Goal: Information Seeking & Learning: Learn about a topic

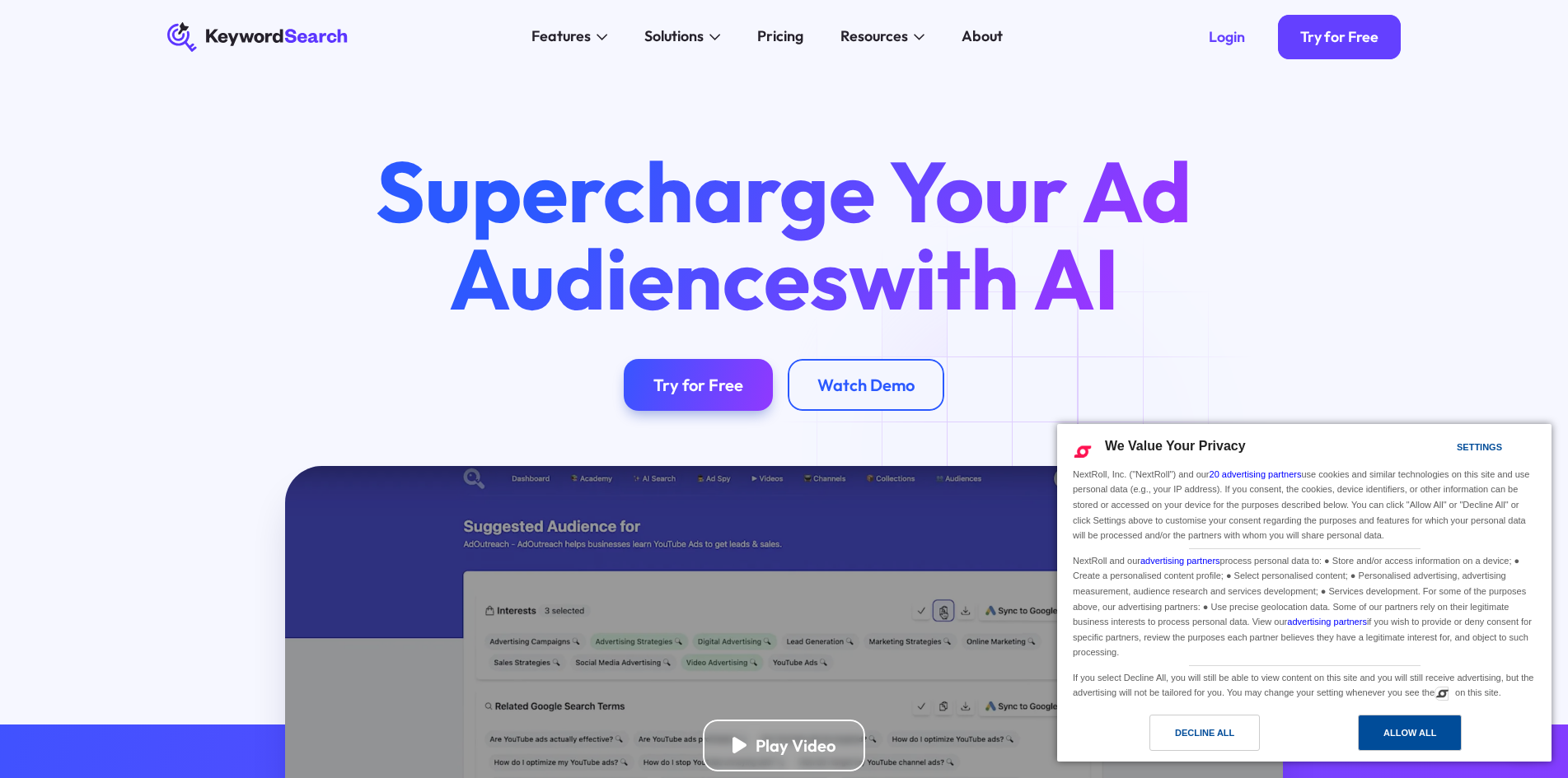
click at [1421, 749] on div "Allow All" at bounding box center [1410, 733] width 104 height 36
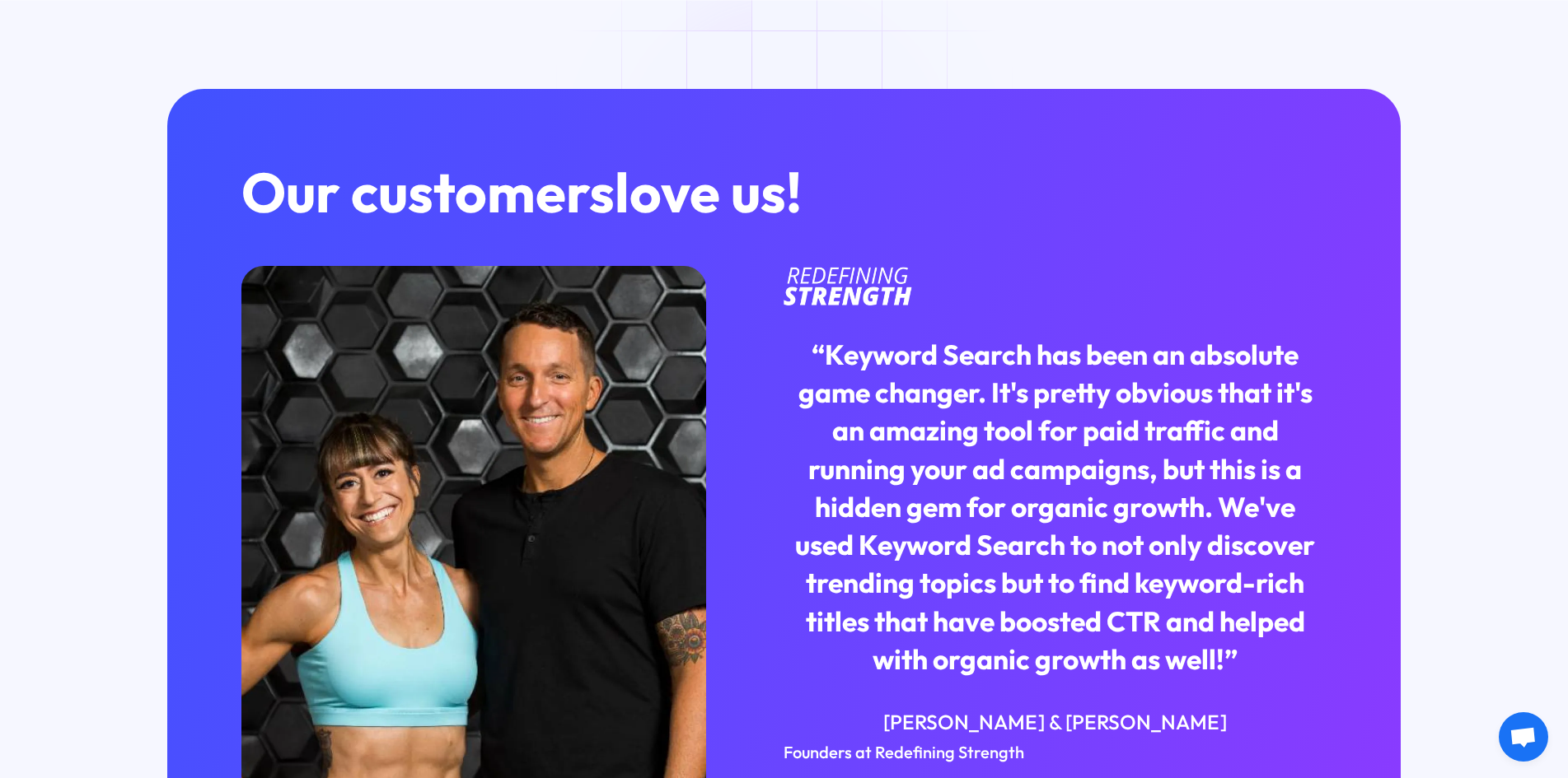
scroll to position [4201, 0]
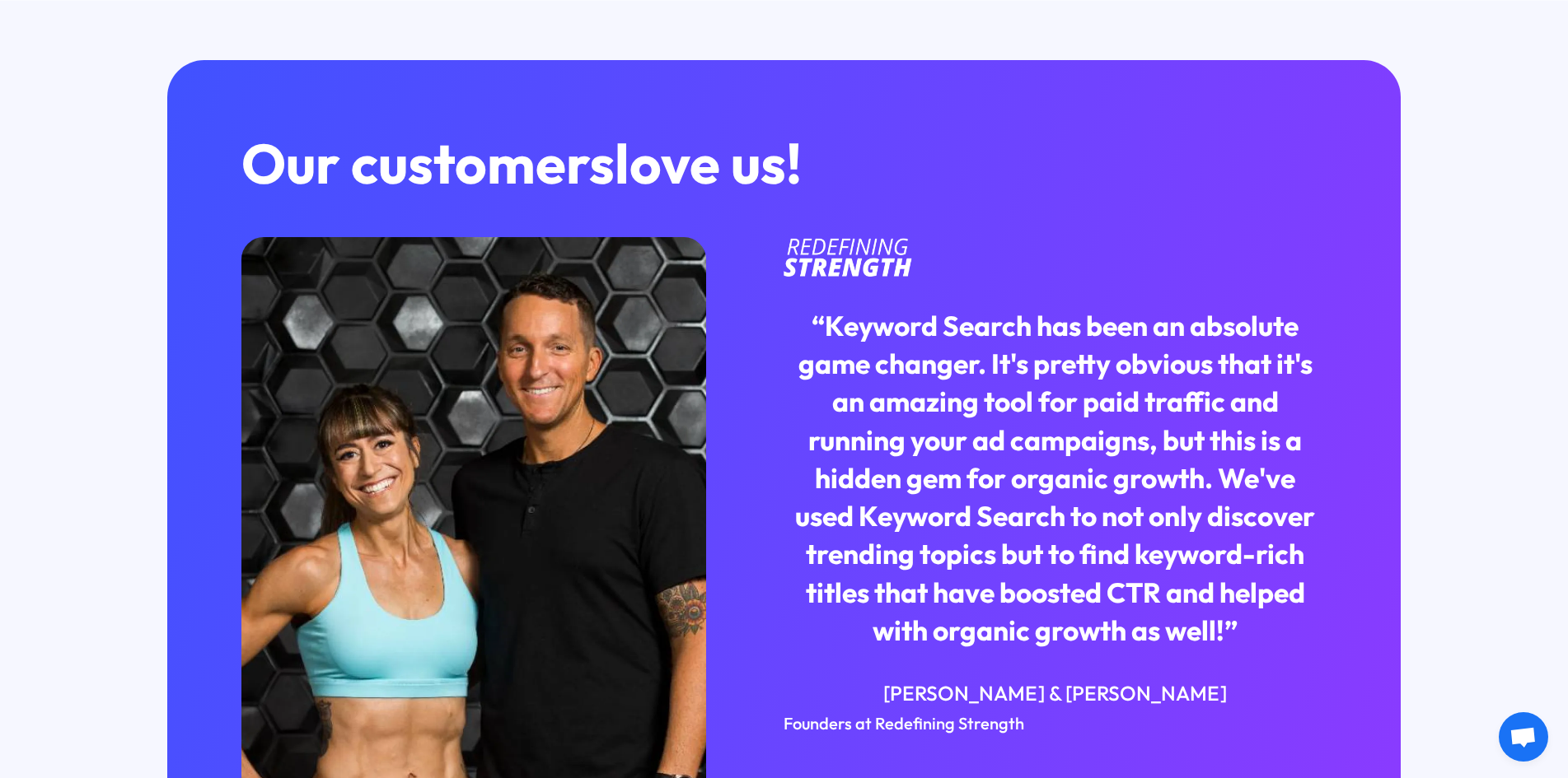
drag, startPoint x: 548, startPoint y: 567, endPoint x: 1101, endPoint y: 569, distance: 553.0
click at [1101, 569] on div "“Keyword Search has been an absolute game changer. It's pretty obvious that it'…" at bounding box center [1055, 478] width 543 height 342
click at [1055, 561] on div "“Keyword Search has been an absolute game changer. It's pretty obvious that it'…" at bounding box center [1055, 478] width 543 height 342
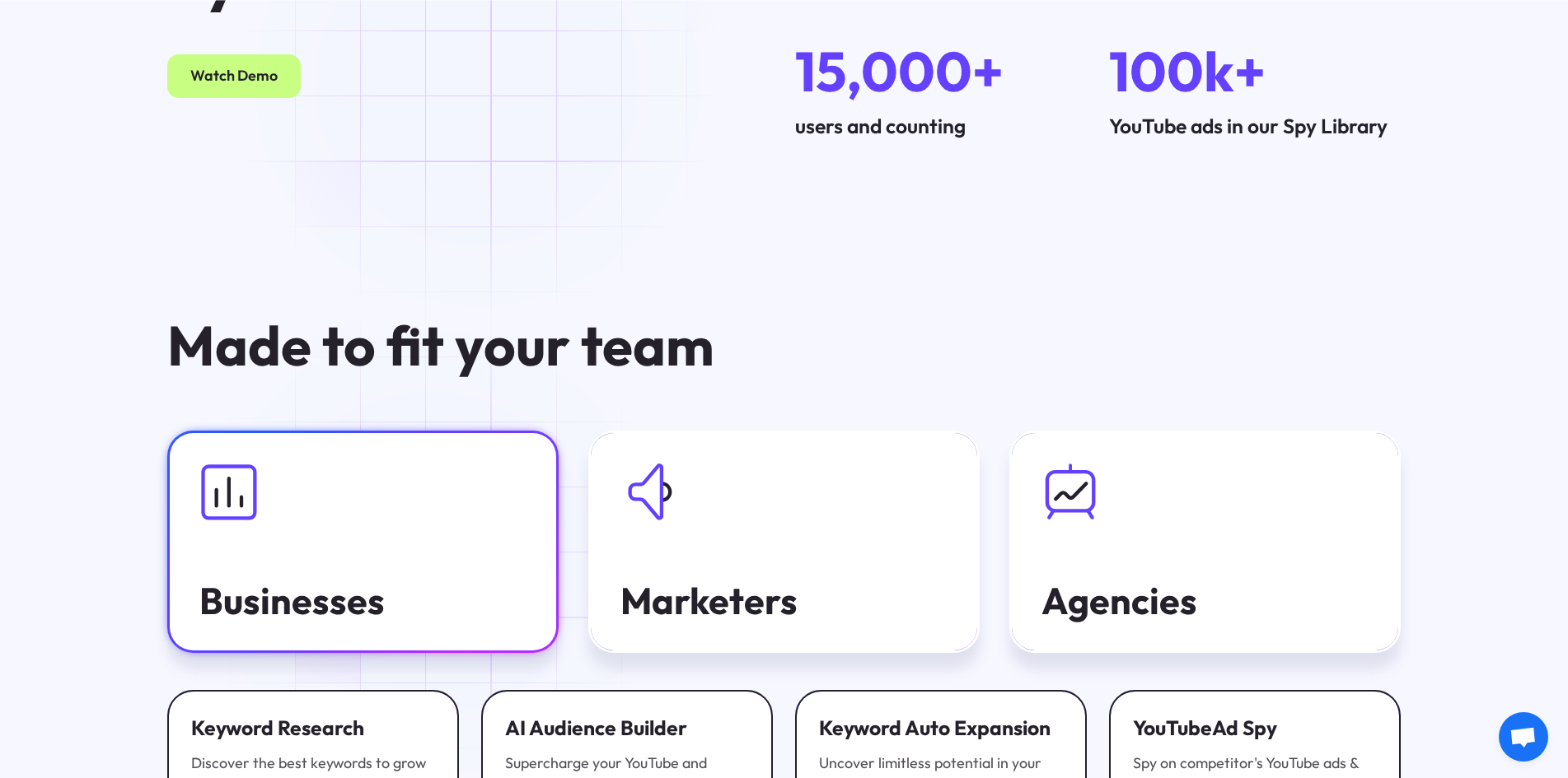
scroll to position [5519, 0]
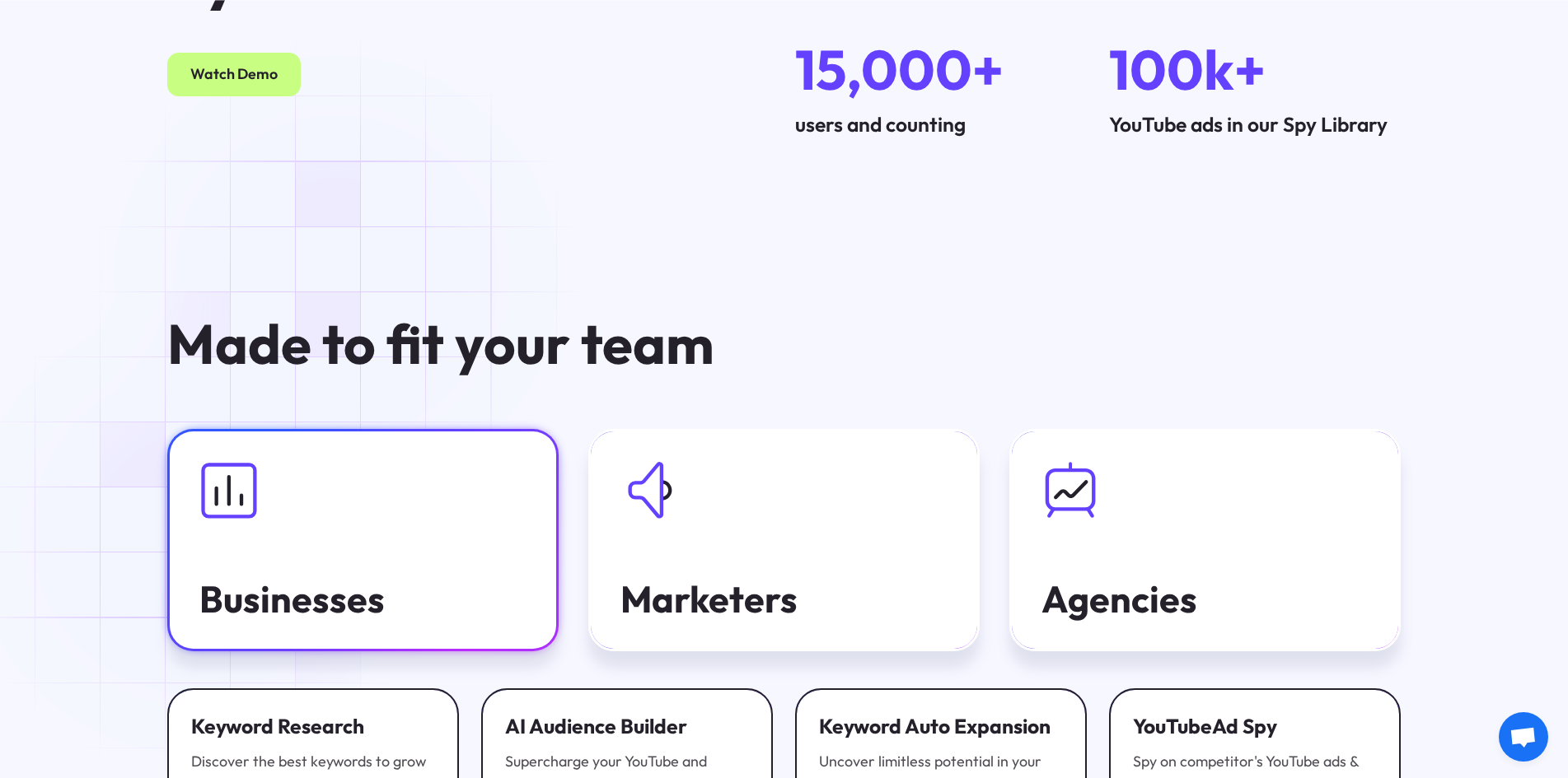
click at [196, 533] on link "Businesses" at bounding box center [362, 540] width 391 height 223
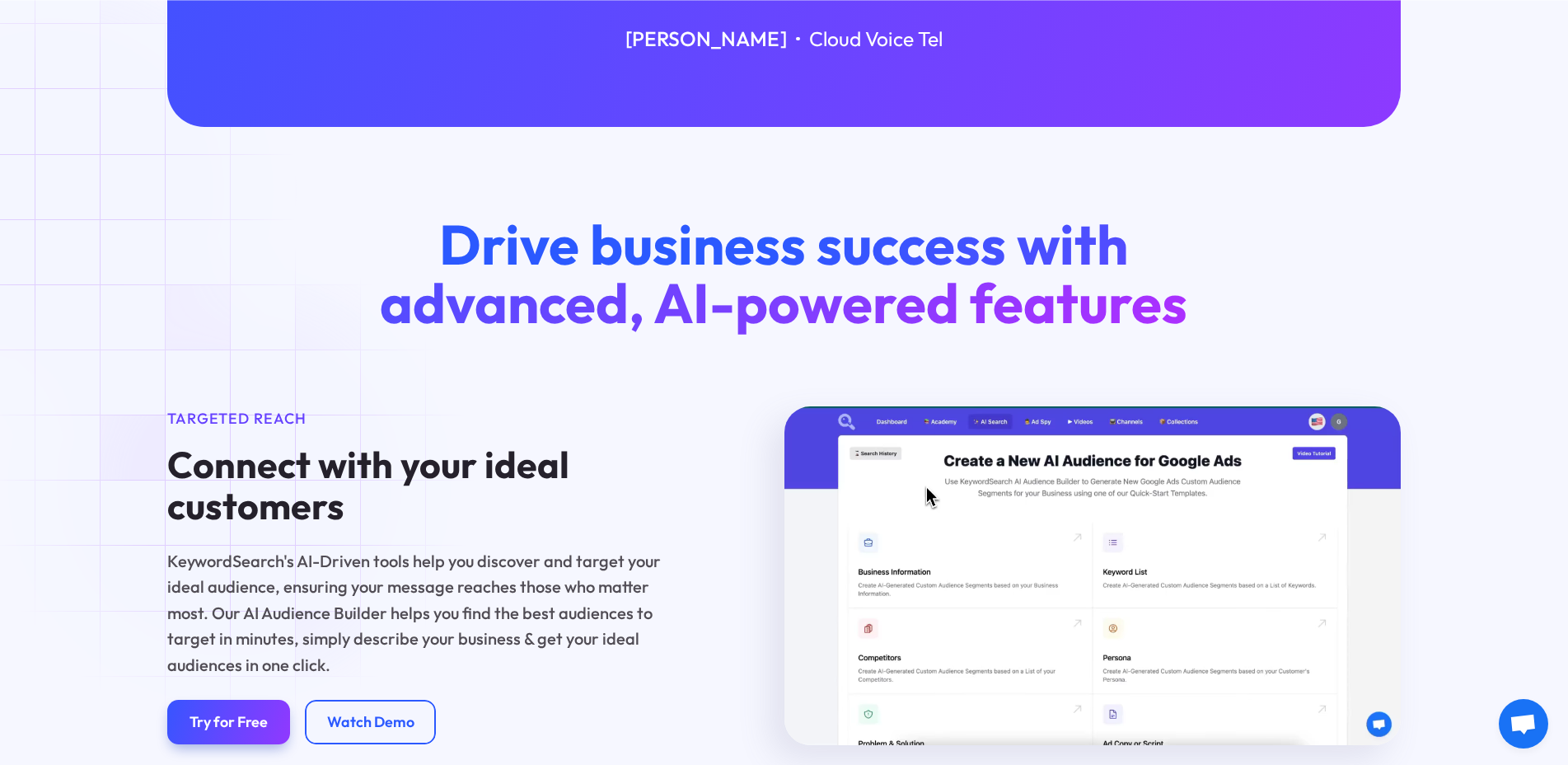
scroll to position [989, 0]
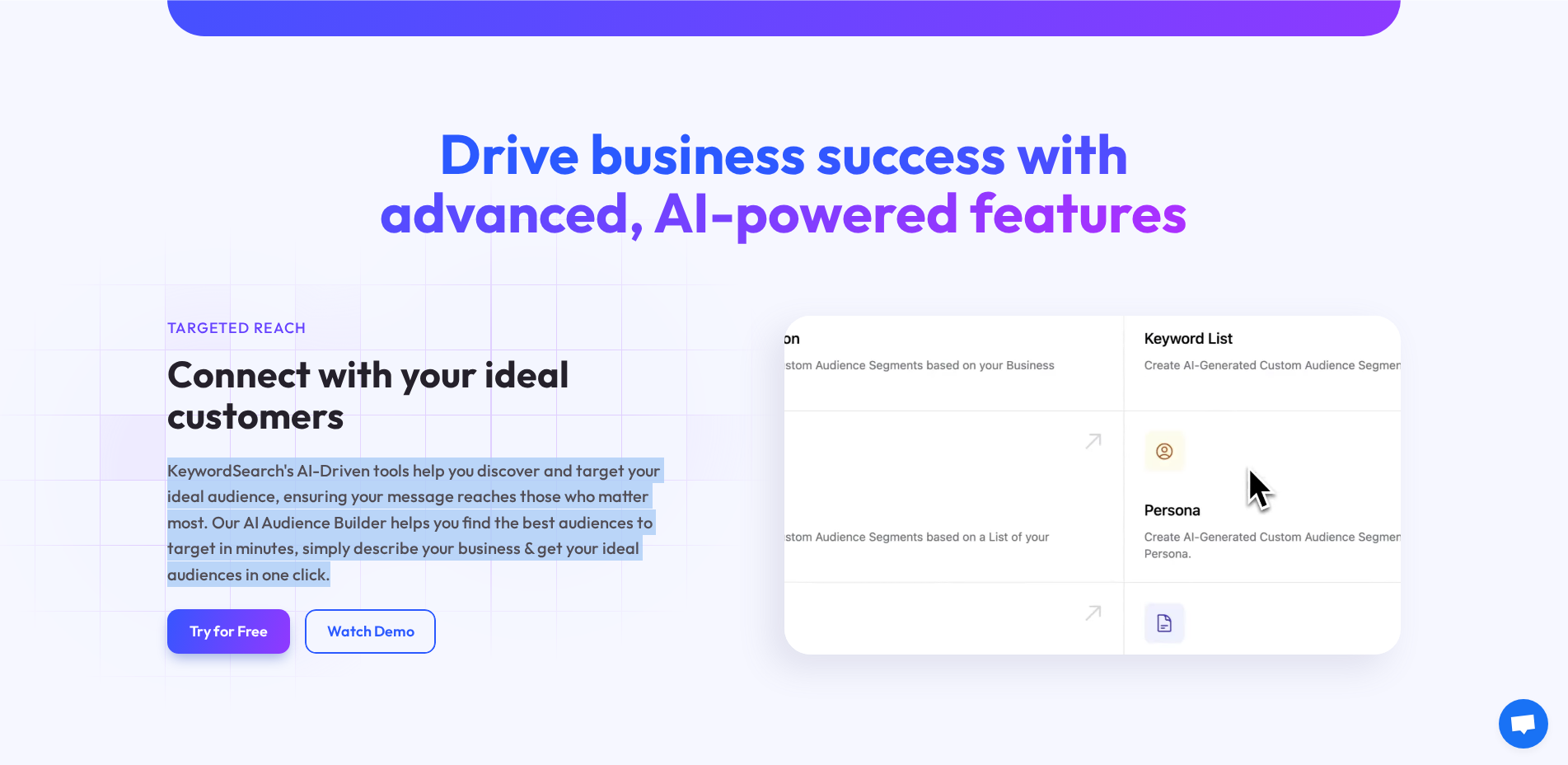
drag, startPoint x: 456, startPoint y: 575, endPoint x: 539, endPoint y: 427, distance: 169.7
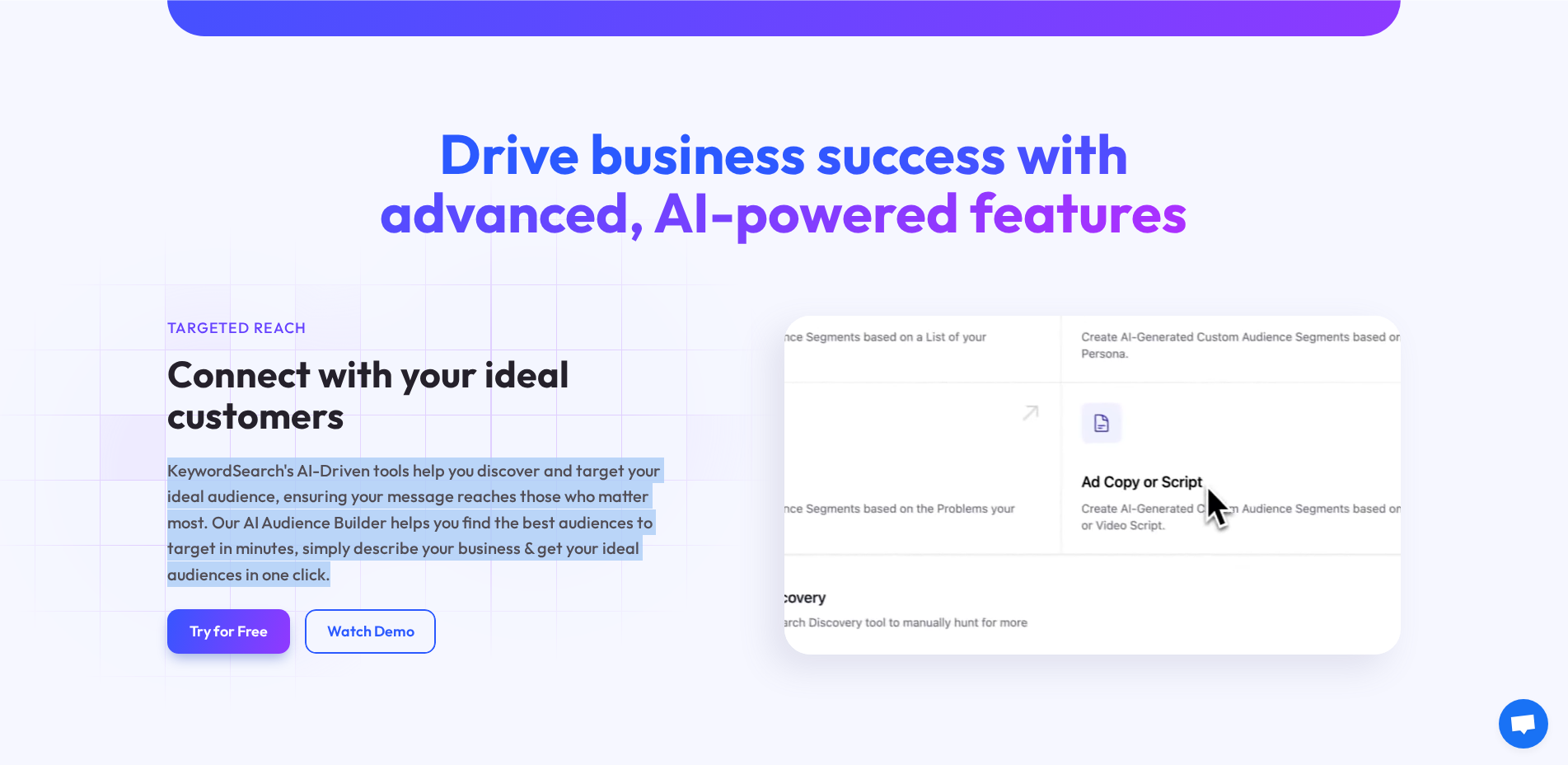
click at [539, 427] on div "Connect with your ideal customers KeywordSearch's AI-Driven tools help you disc…" at bounding box center [426, 470] width 517 height 233
click at [539, 427] on h4 "Connect with your ideal customers" at bounding box center [426, 394] width 517 height 81
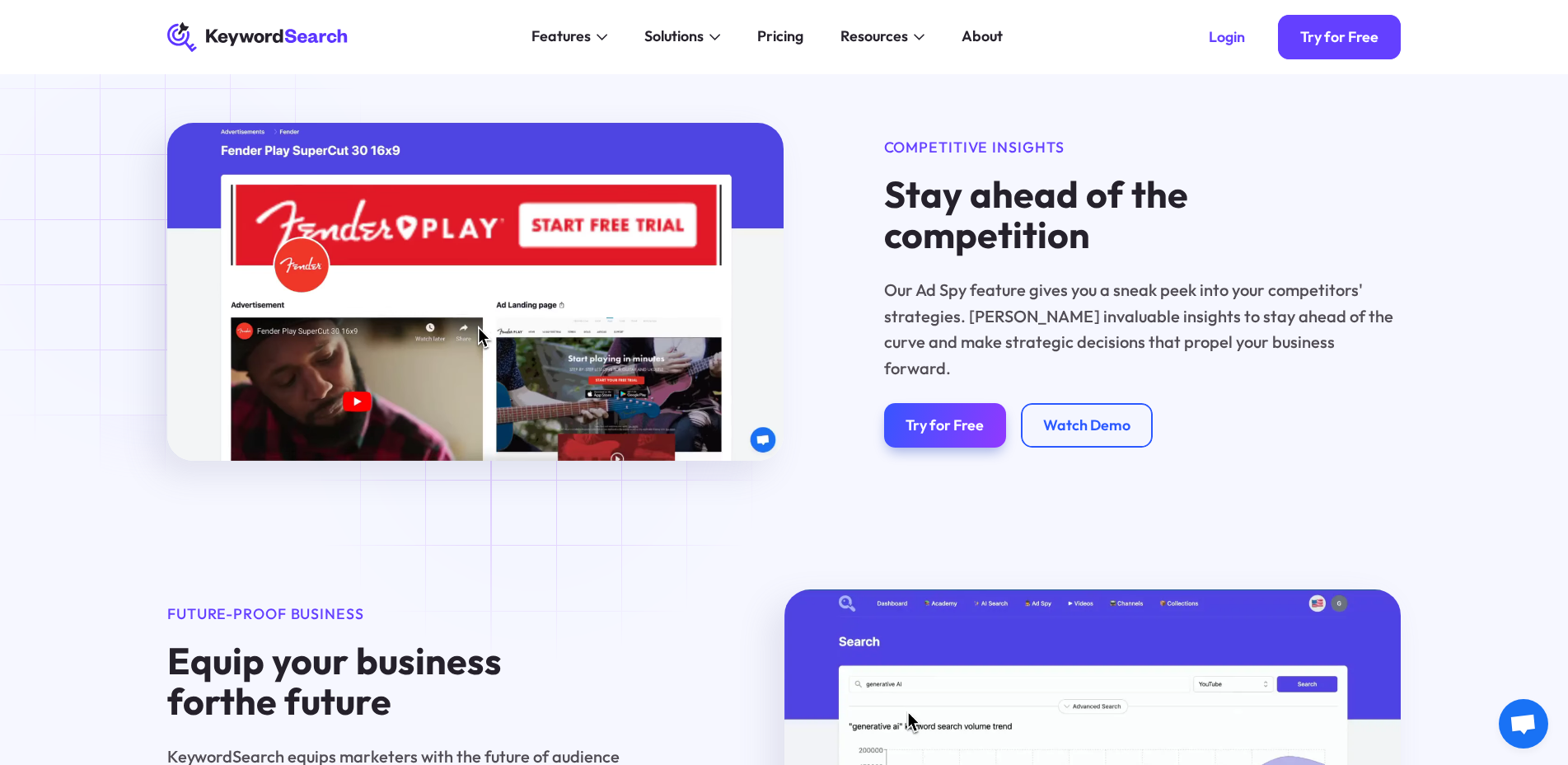
scroll to position [1649, 0]
